Goal: Navigation & Orientation: Find specific page/section

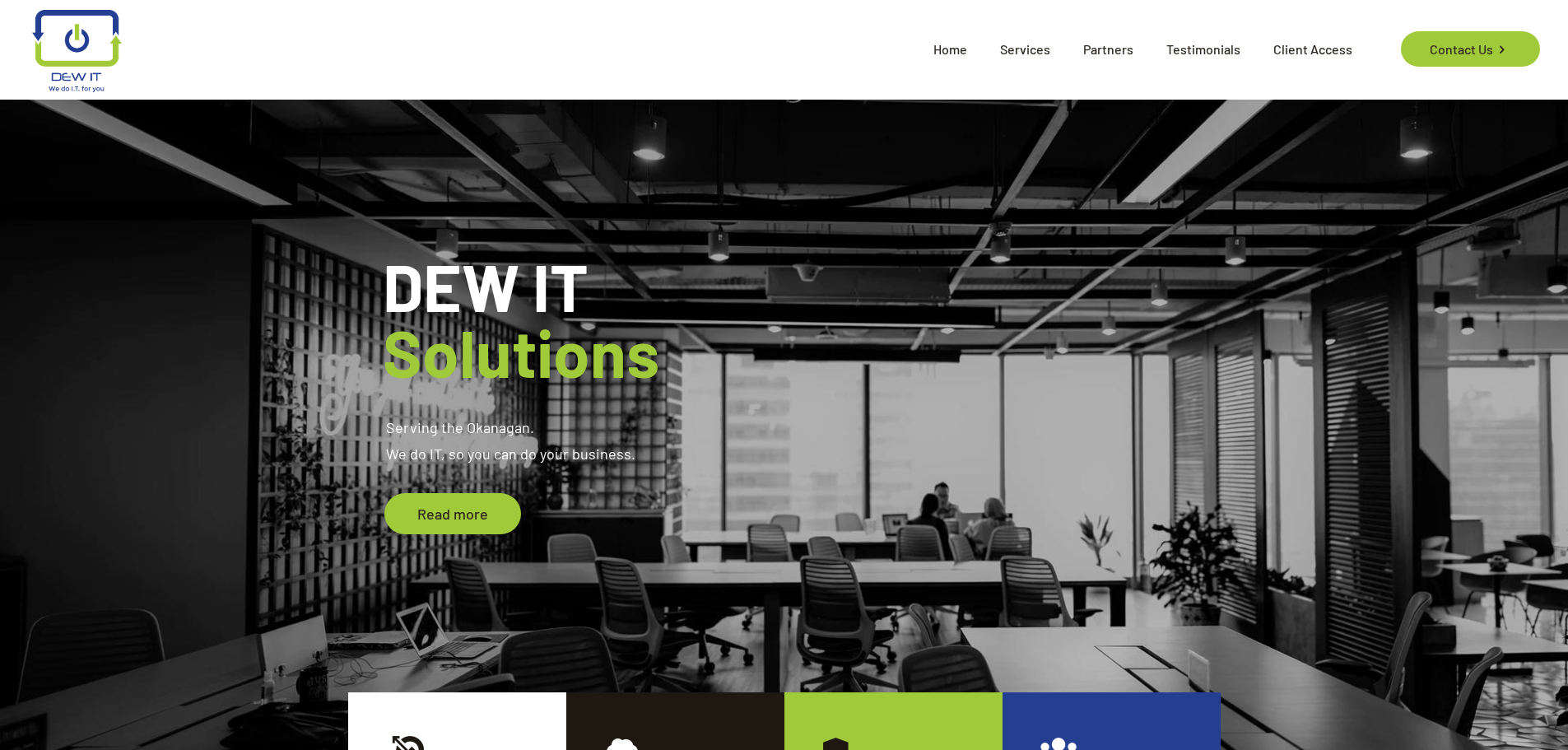
drag, startPoint x: 1563, startPoint y: 268, endPoint x: 1554, endPoint y: 268, distance: 9.0
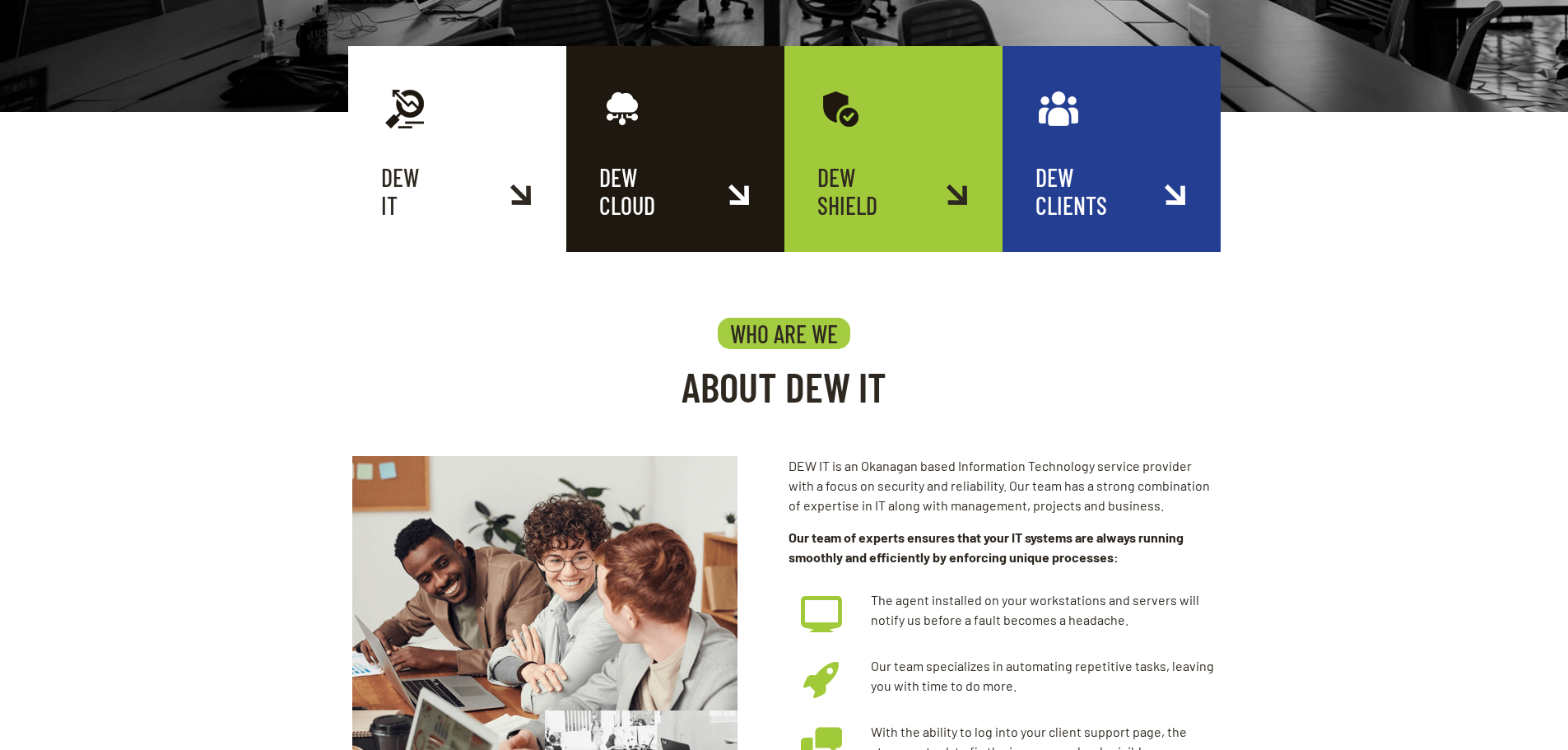
scroll to position [658, 0]
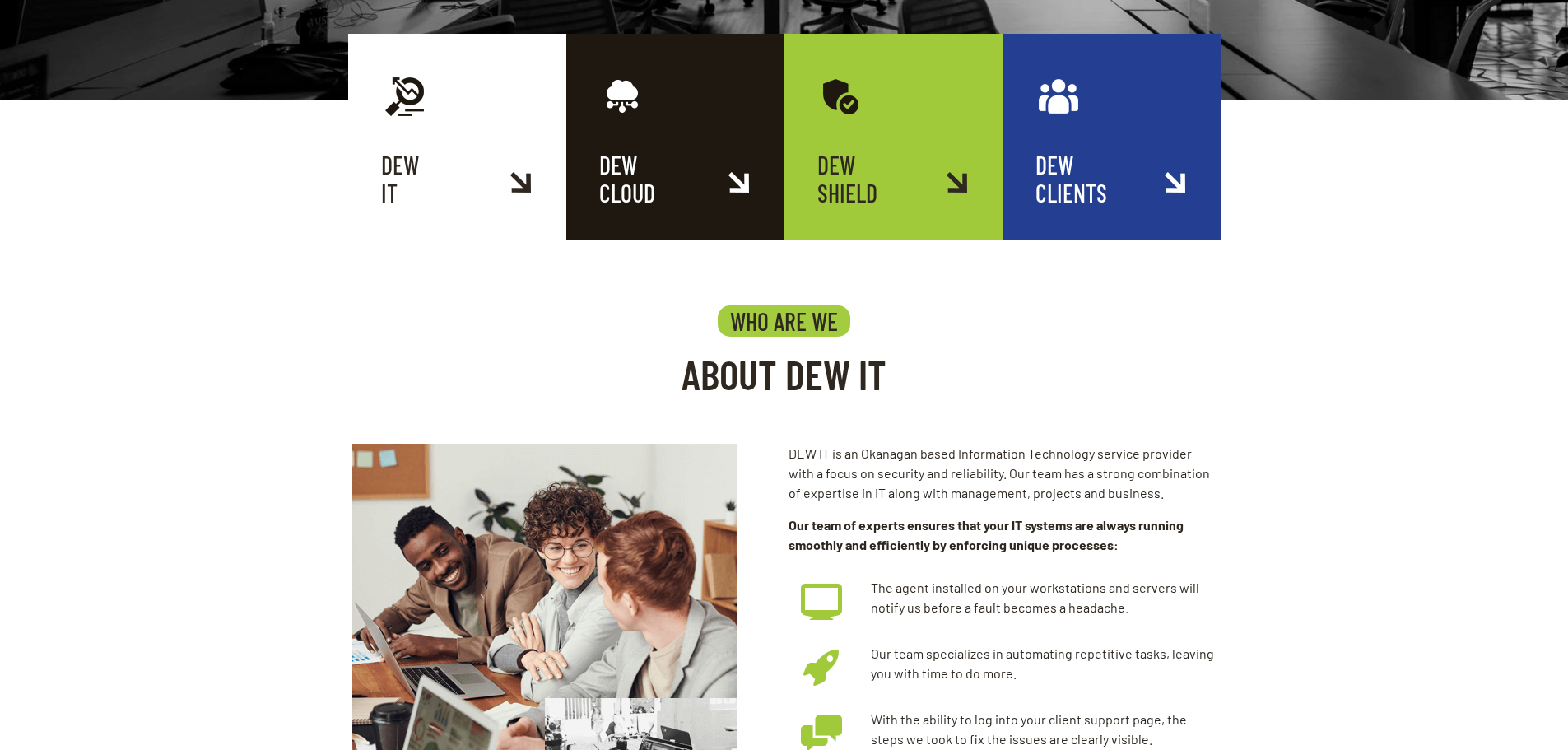
click at [681, 177] on link "DEW CLOUD" at bounding box center [675, 136] width 218 height 206
